Goal: Information Seeking & Learning: Check status

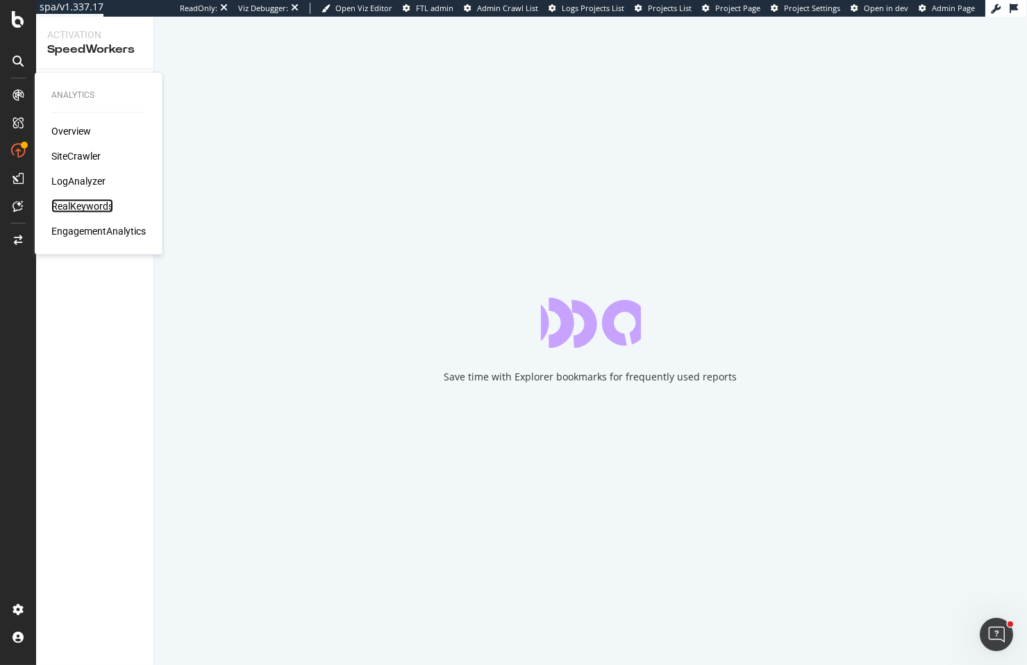
click at [78, 203] on div "RealKeywords" at bounding box center [82, 206] width 62 height 14
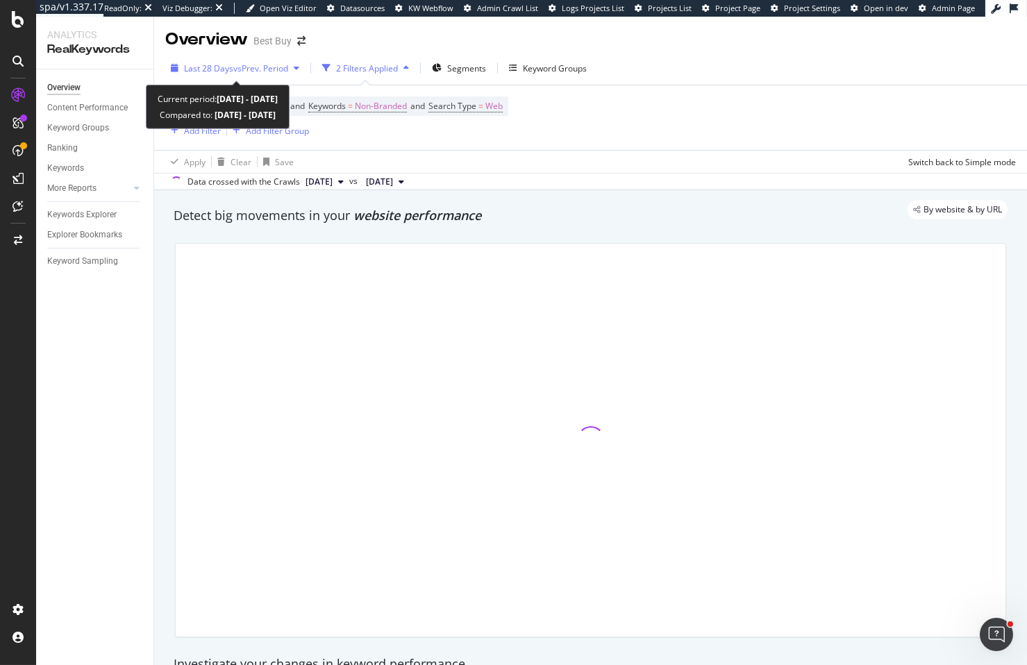
click at [272, 71] on span "vs Prev. Period" at bounding box center [260, 68] width 55 height 12
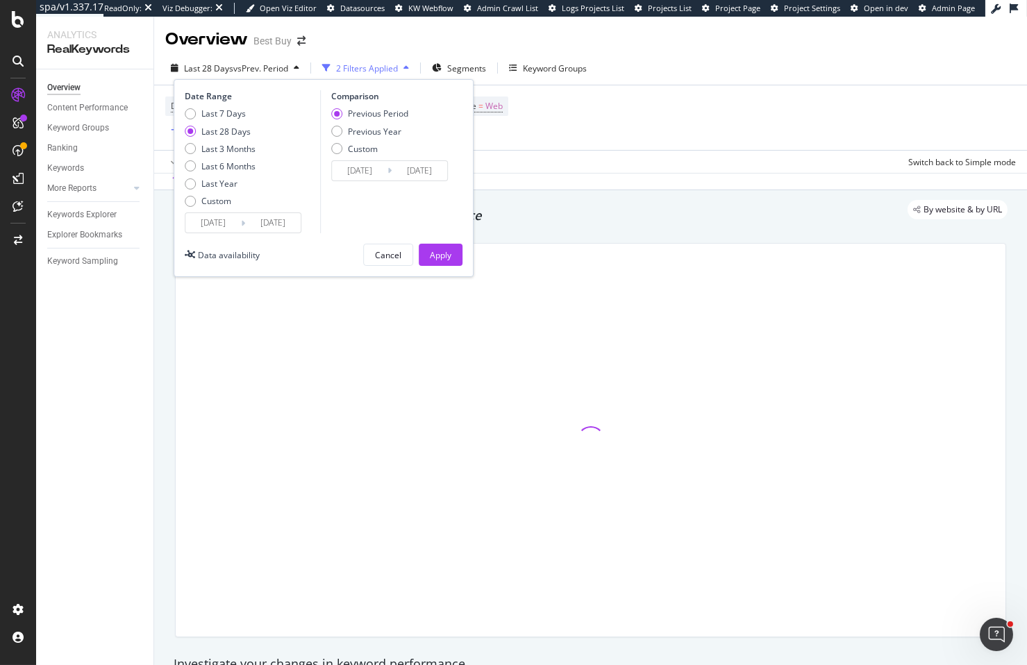
click at [654, 117] on div "Device = All and Country = All and Keywords = Non-Branded and Search Type = Web…" at bounding box center [590, 117] width 850 height 65
